Goal: Task Accomplishment & Management: Use online tool/utility

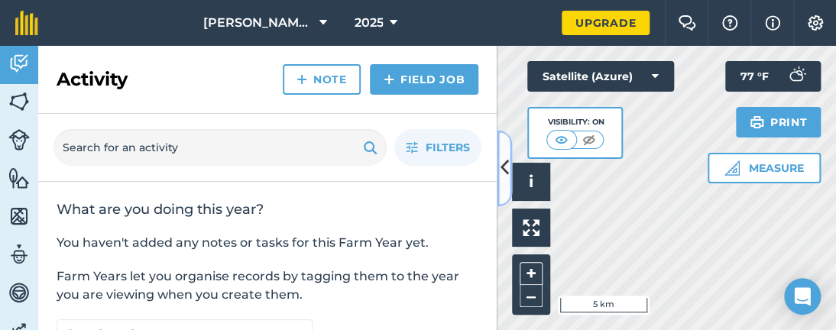
click at [504, 163] on icon at bounding box center [504, 168] width 8 height 27
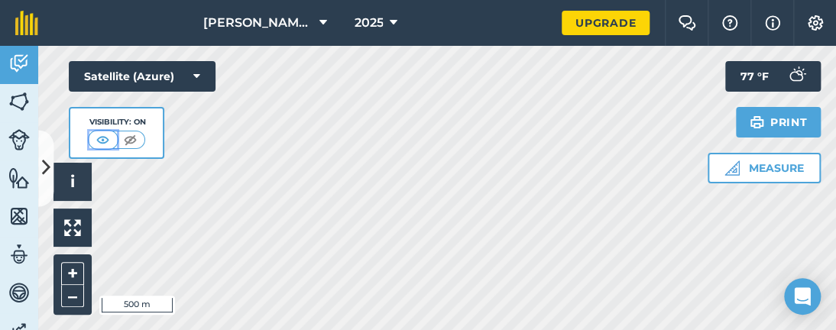
click at [115, 142] on button at bounding box center [102, 139] width 27 height 17
click at [132, 141] on img at bounding box center [130, 139] width 19 height 15
click at [98, 141] on img at bounding box center [103, 139] width 19 height 15
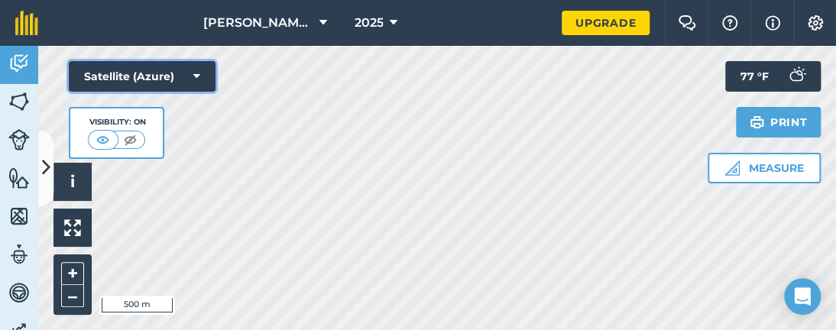
click at [189, 75] on button "Satellite (Azure)" at bounding box center [142, 76] width 147 height 31
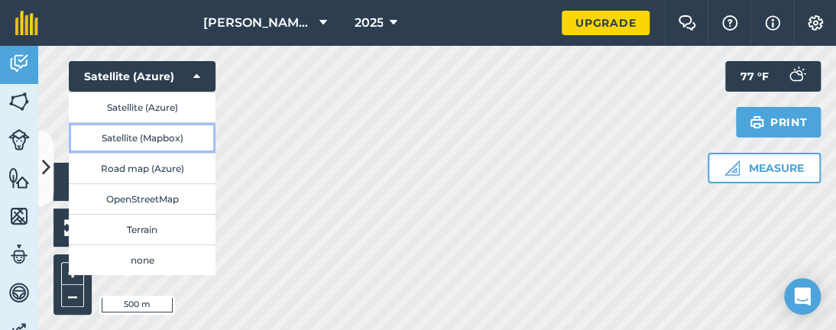
click at [138, 135] on button "Satellite (Mapbox)" at bounding box center [142, 137] width 147 height 31
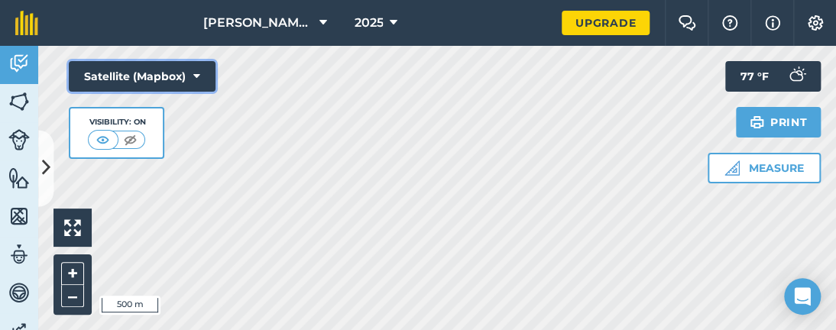
click at [194, 73] on icon at bounding box center [196, 76] width 7 height 15
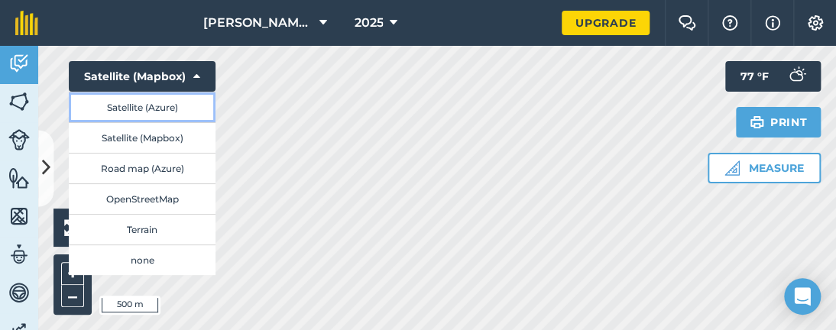
click at [136, 105] on button "Satellite (Azure)" at bounding box center [142, 107] width 147 height 31
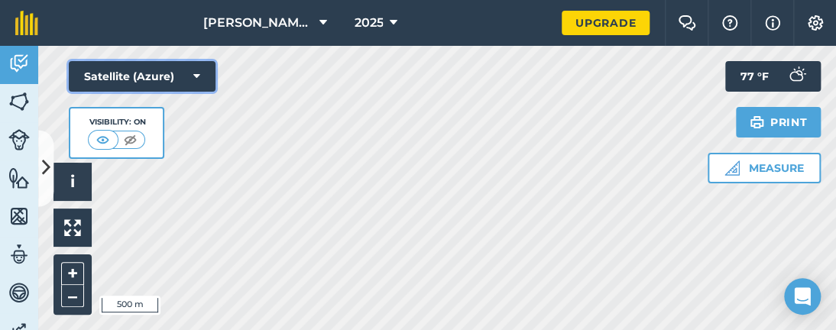
click at [201, 78] on button "Satellite (Azure)" at bounding box center [142, 76] width 147 height 31
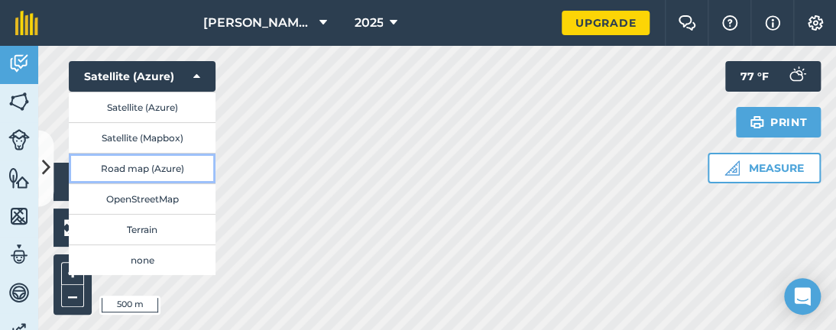
click at [137, 166] on button "Road map (Azure)" at bounding box center [142, 168] width 147 height 31
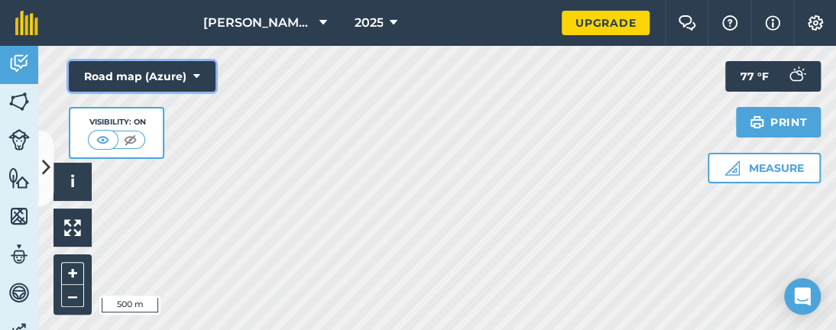
click at [208, 71] on button "Road map (Azure)" at bounding box center [142, 76] width 147 height 31
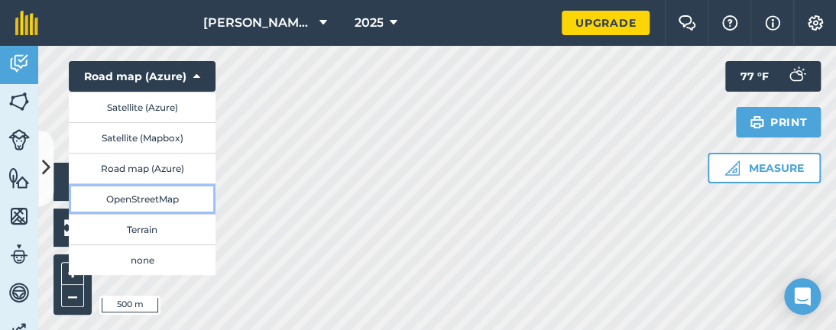
click at [121, 193] on button "OpenStreetMap" at bounding box center [142, 198] width 147 height 31
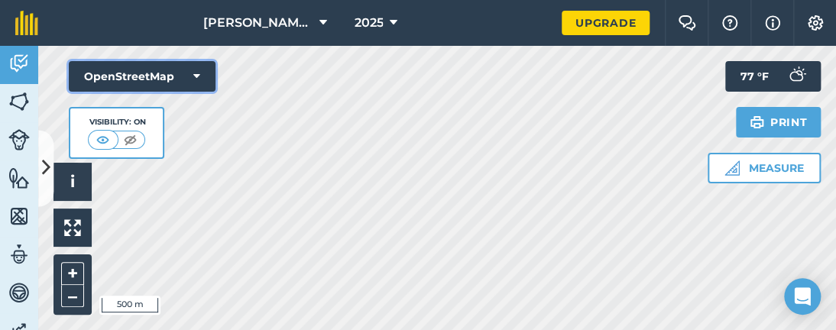
click at [189, 73] on button "OpenStreetMap" at bounding box center [142, 76] width 147 height 31
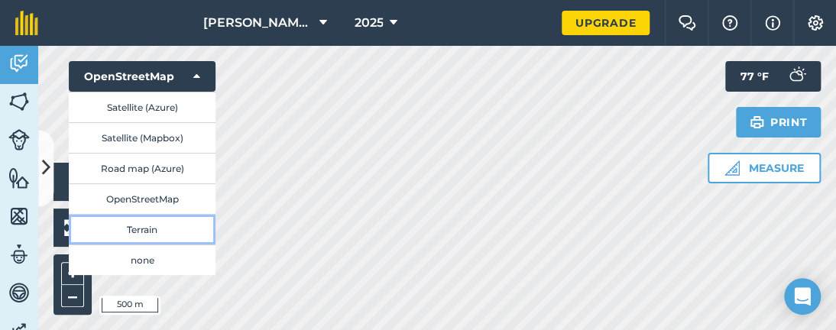
click at [136, 224] on button "Terrain" at bounding box center [142, 229] width 147 height 31
